Goal: Use online tool/utility: Utilize a website feature to perform a specific function

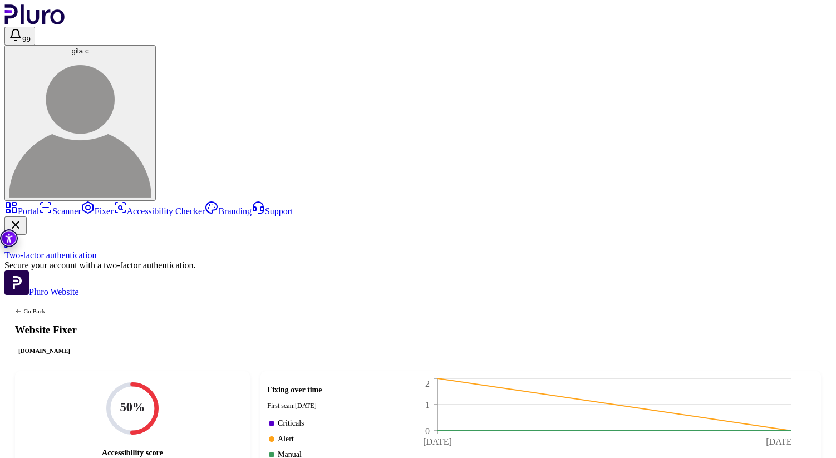
click at [39, 207] on link "Scanner" at bounding box center [60, 211] width 42 height 9
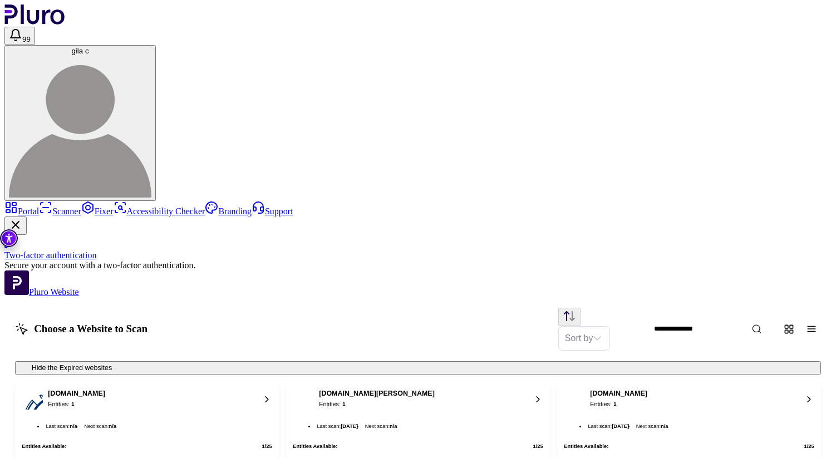
click at [670, 320] on input "Website Search" at bounding box center [722, 329] width 150 height 18
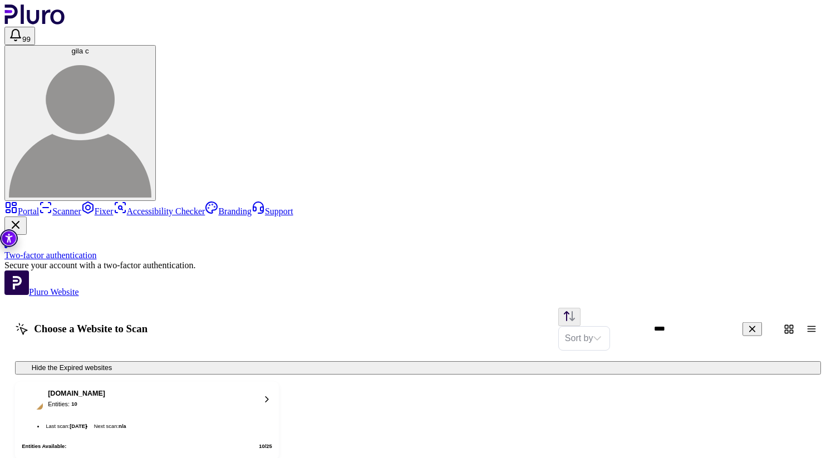
type input "****"
click at [197, 382] on button "[DOMAIN_NAME] Entities: 10 Last scan : [DATE] Next scan : n/a Entities Availabl…" at bounding box center [147, 421] width 264 height 78
